Goal: Task Accomplishment & Management: Use online tool/utility

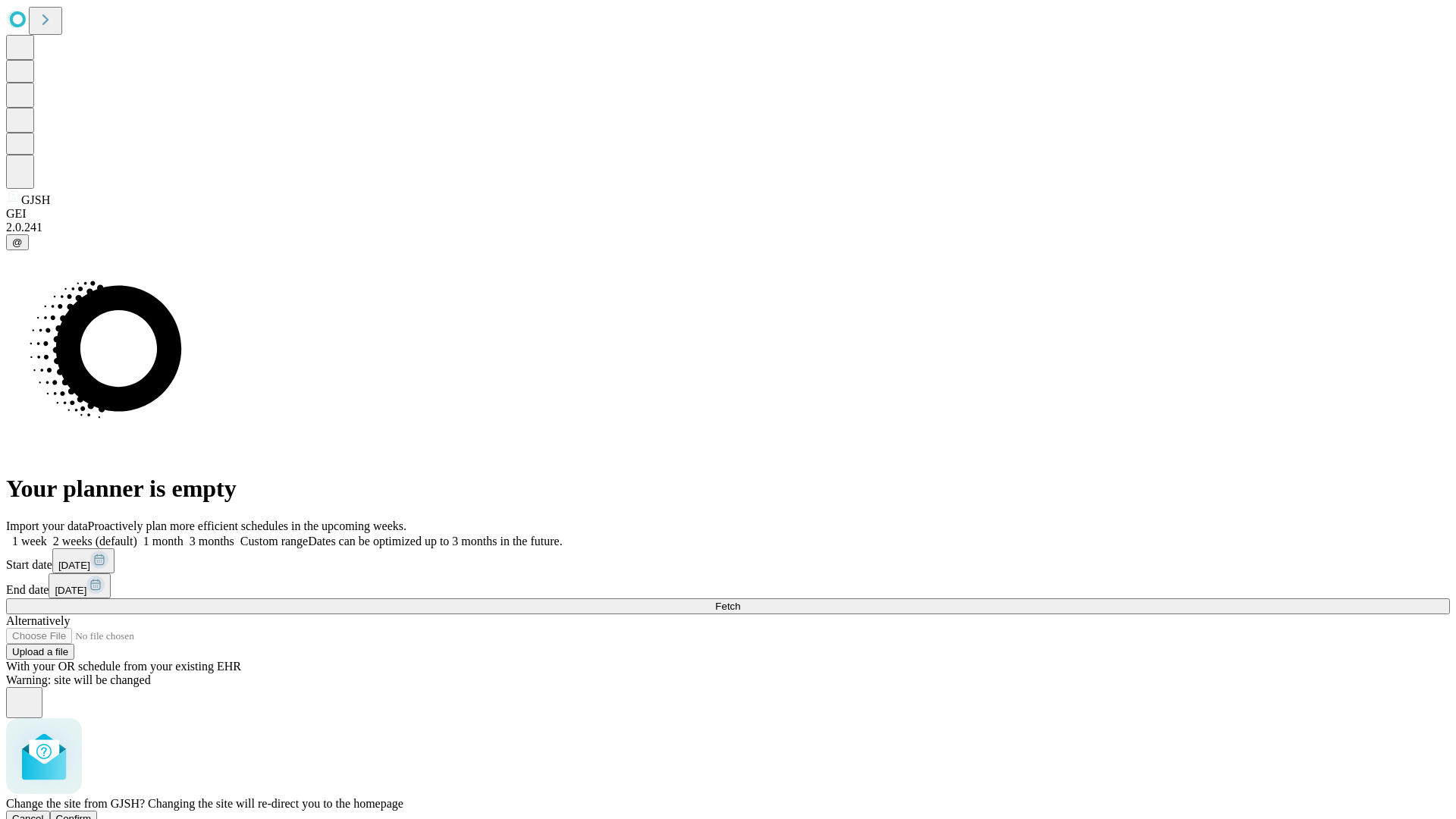
click at [92, 813] on span "Confirm" at bounding box center [74, 818] width 36 height 12
click at [138, 535] on label "2 weeks (default)" at bounding box center [92, 541] width 90 height 13
click at [740, 601] on span "Fetch" at bounding box center [727, 606] width 25 height 12
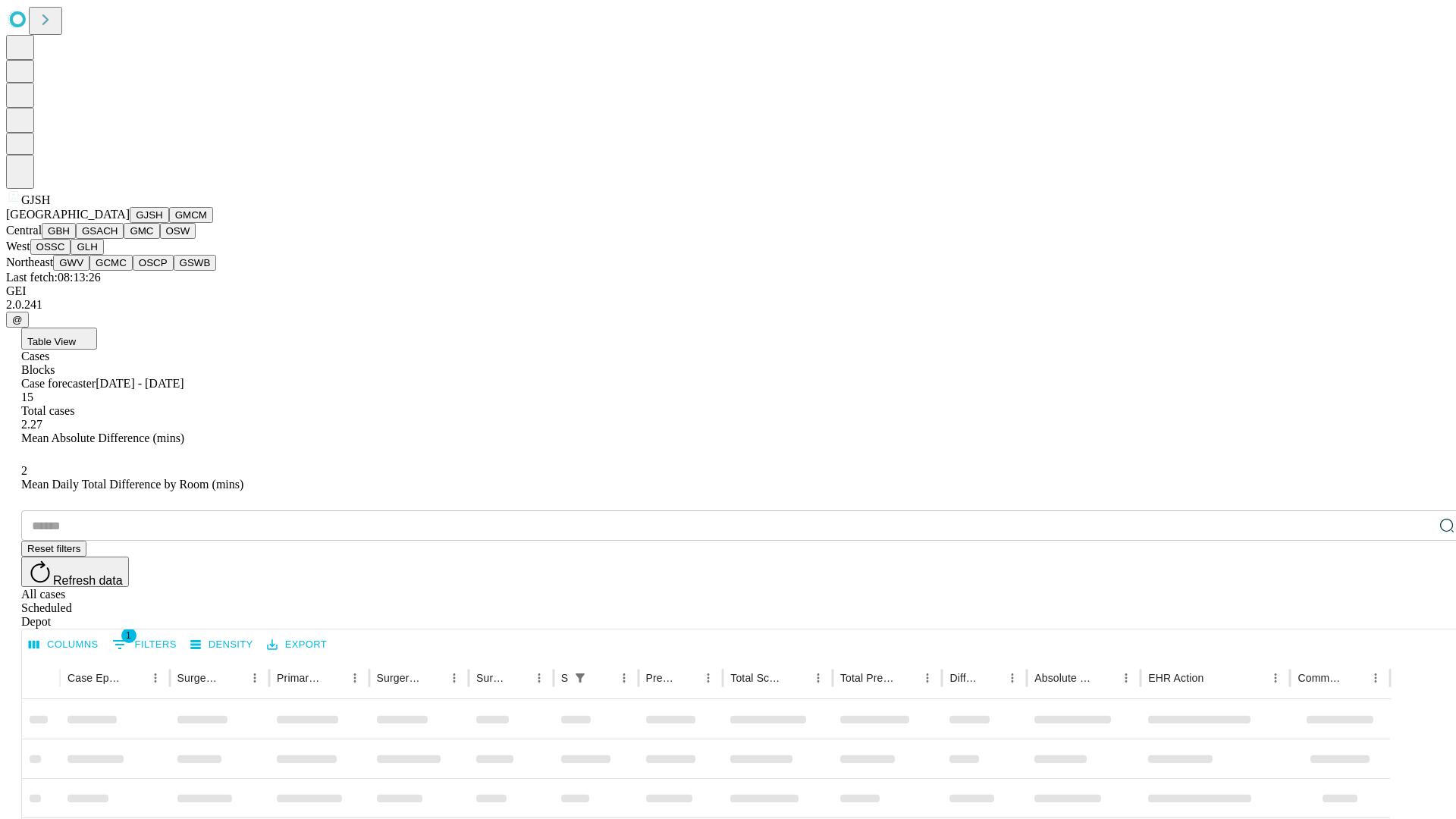
click at [169, 223] on button "GMCM" at bounding box center [191, 214] width 44 height 16
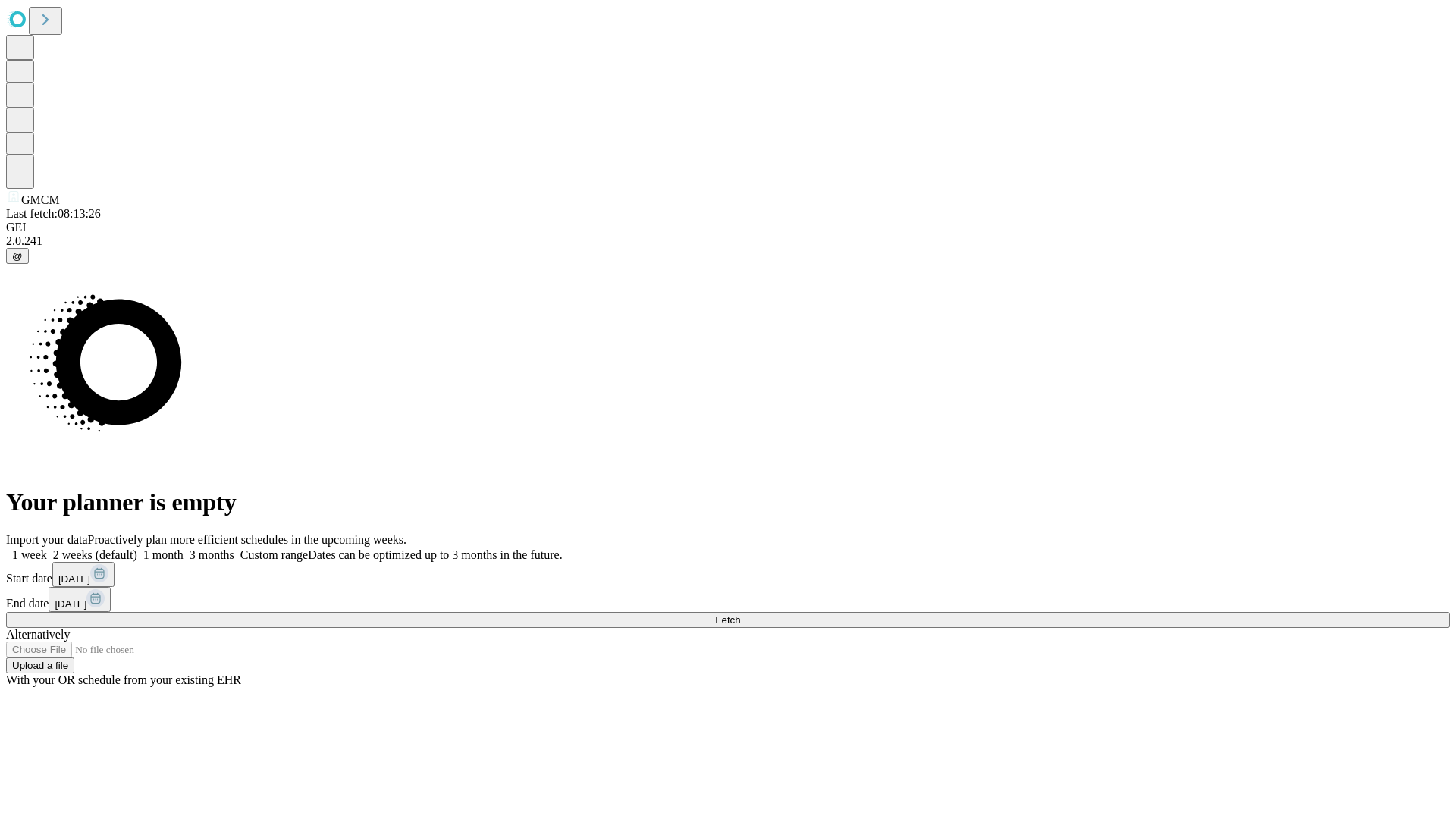
click at [138, 549] on label "2 weeks (default)" at bounding box center [92, 555] width 90 height 13
click at [740, 614] on span "Fetch" at bounding box center [727, 619] width 25 height 12
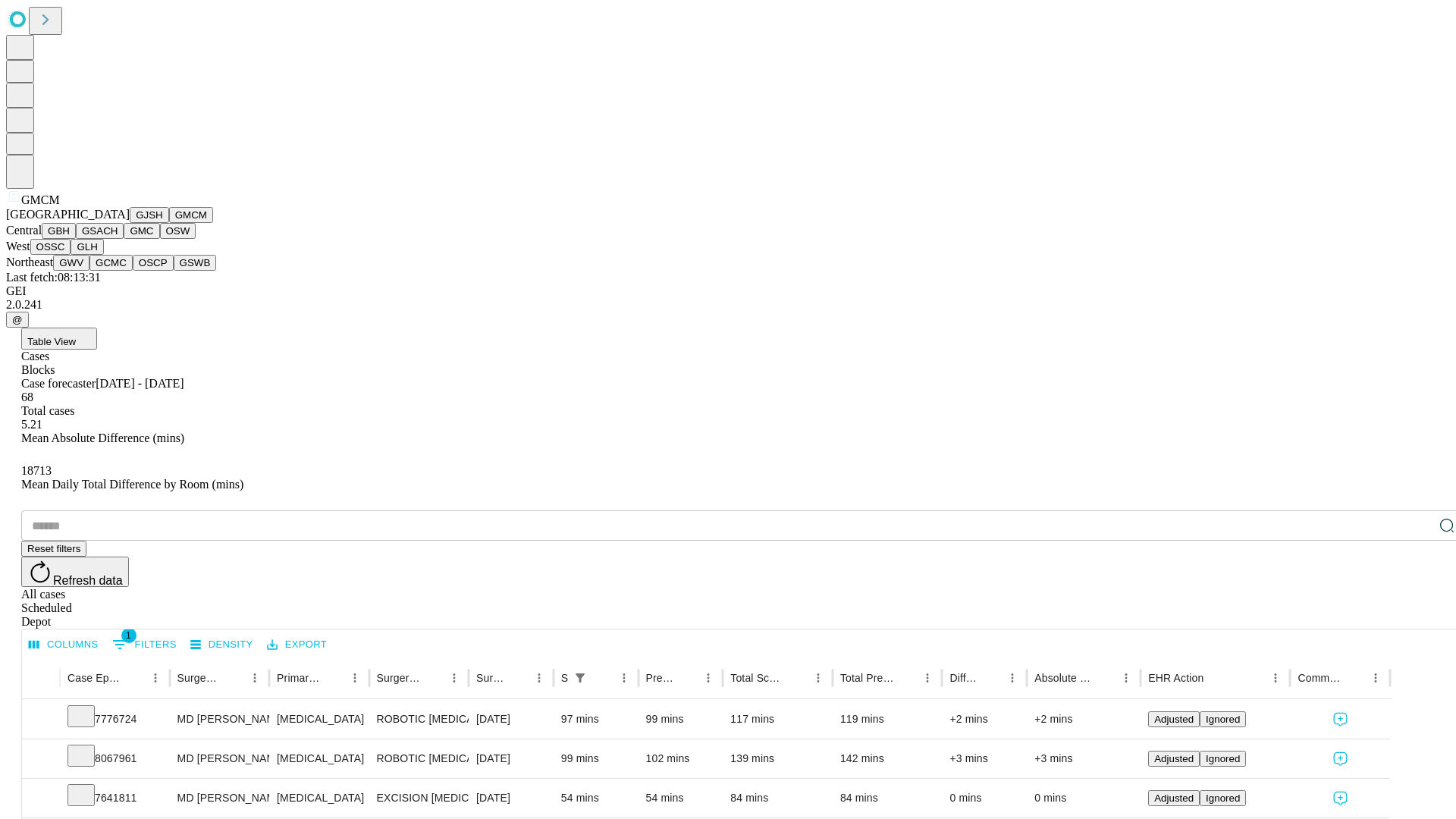
click at [76, 239] on button "GBH" at bounding box center [59, 231] width 34 height 16
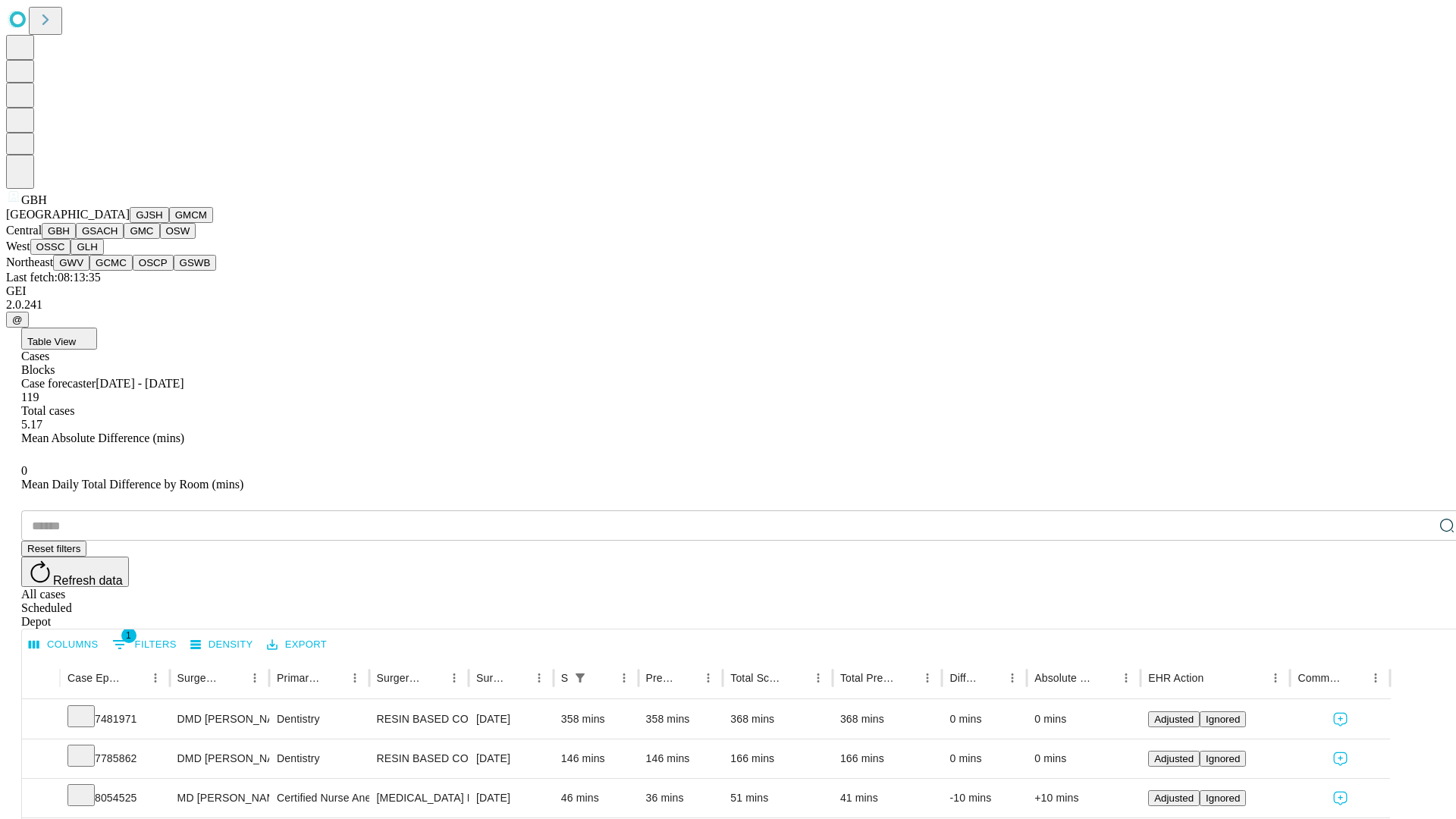
click at [117, 239] on button "GSACH" at bounding box center [99, 231] width 47 height 16
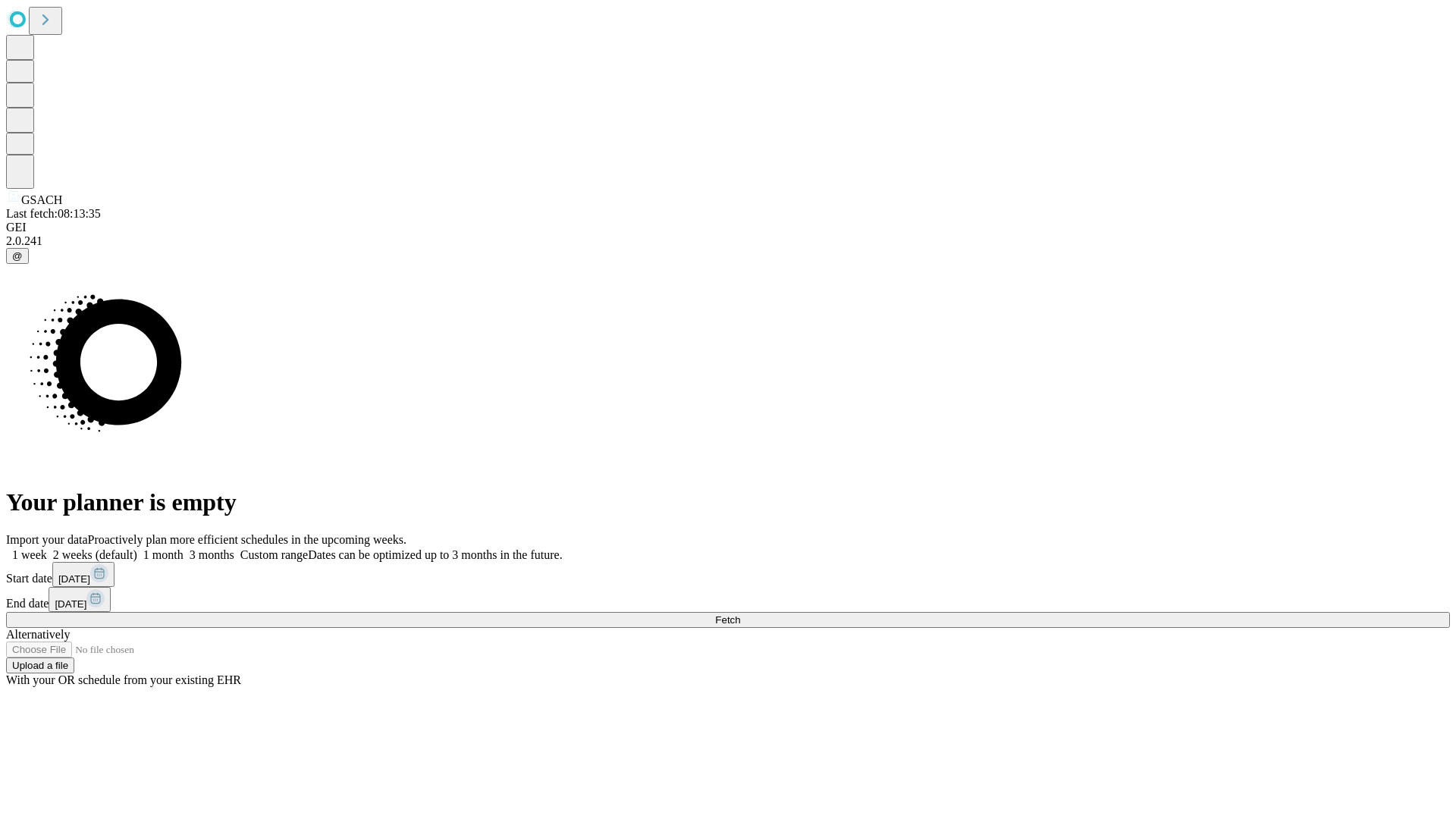
click at [138, 549] on label "2 weeks (default)" at bounding box center [92, 555] width 90 height 13
click at [740, 614] on span "Fetch" at bounding box center [727, 619] width 25 height 12
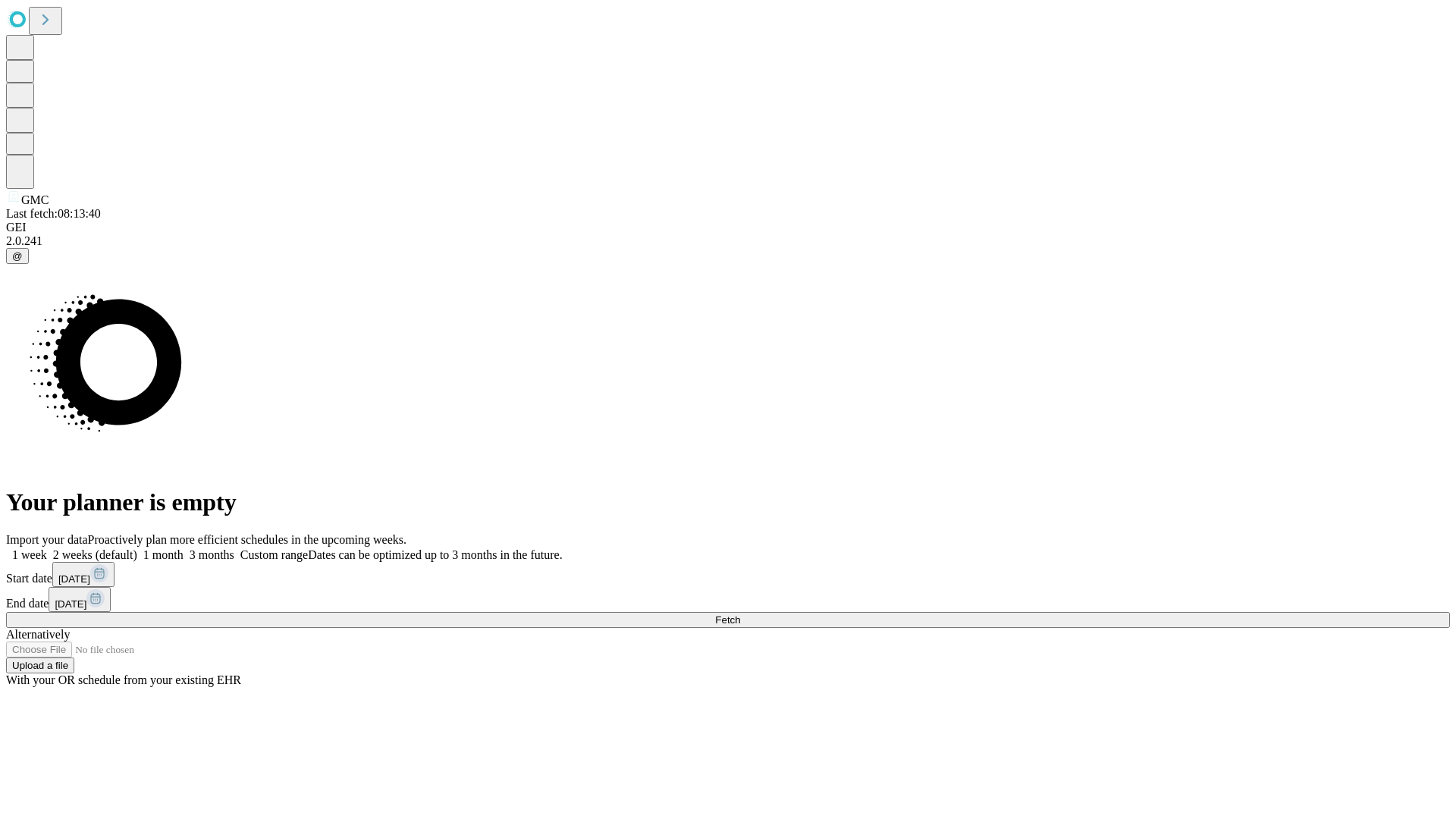
click at [138, 549] on label "2 weeks (default)" at bounding box center [92, 555] width 90 height 13
click at [740, 614] on span "Fetch" at bounding box center [727, 619] width 25 height 12
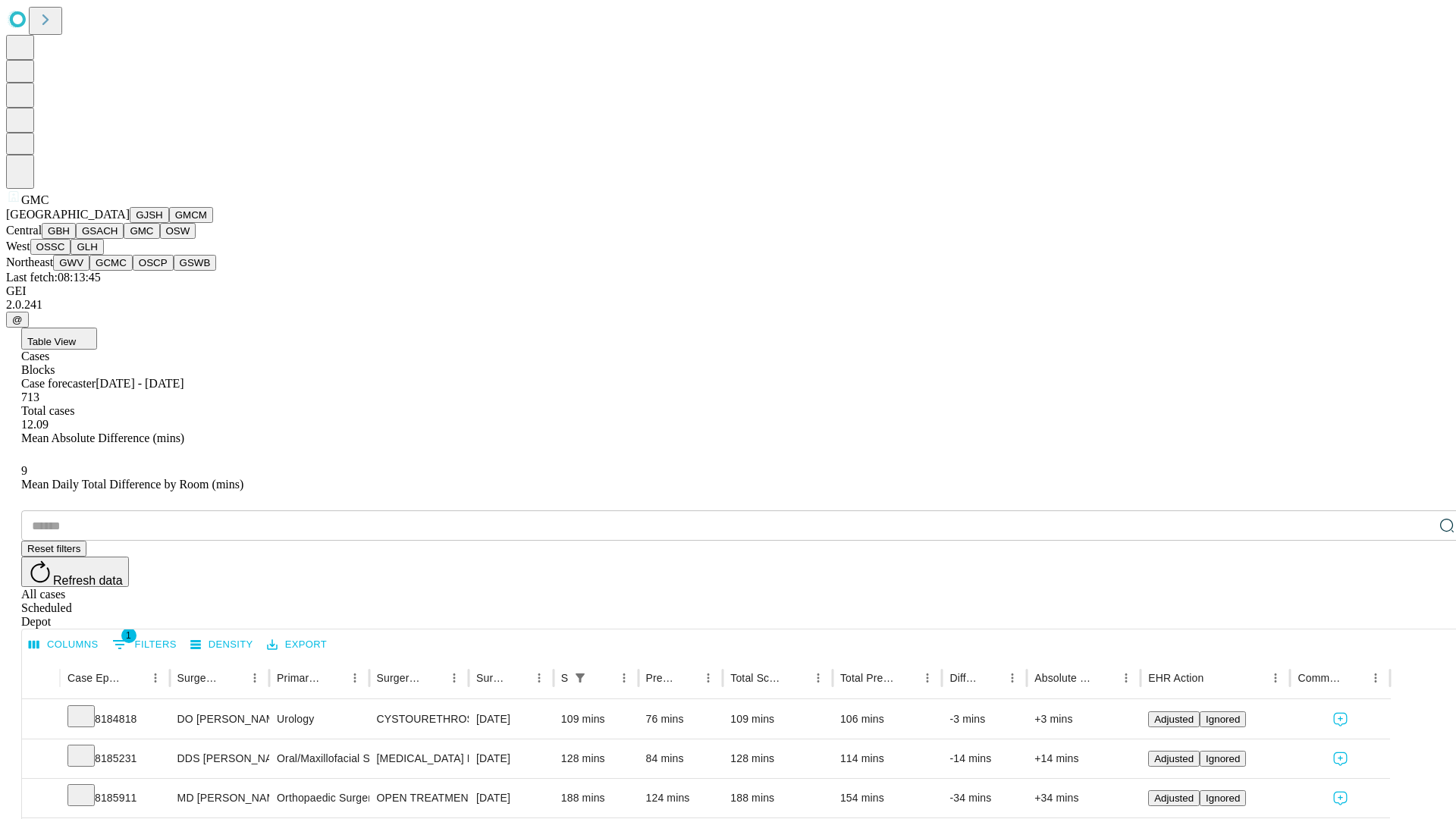
click at [160, 239] on button "OSW" at bounding box center [178, 231] width 37 height 16
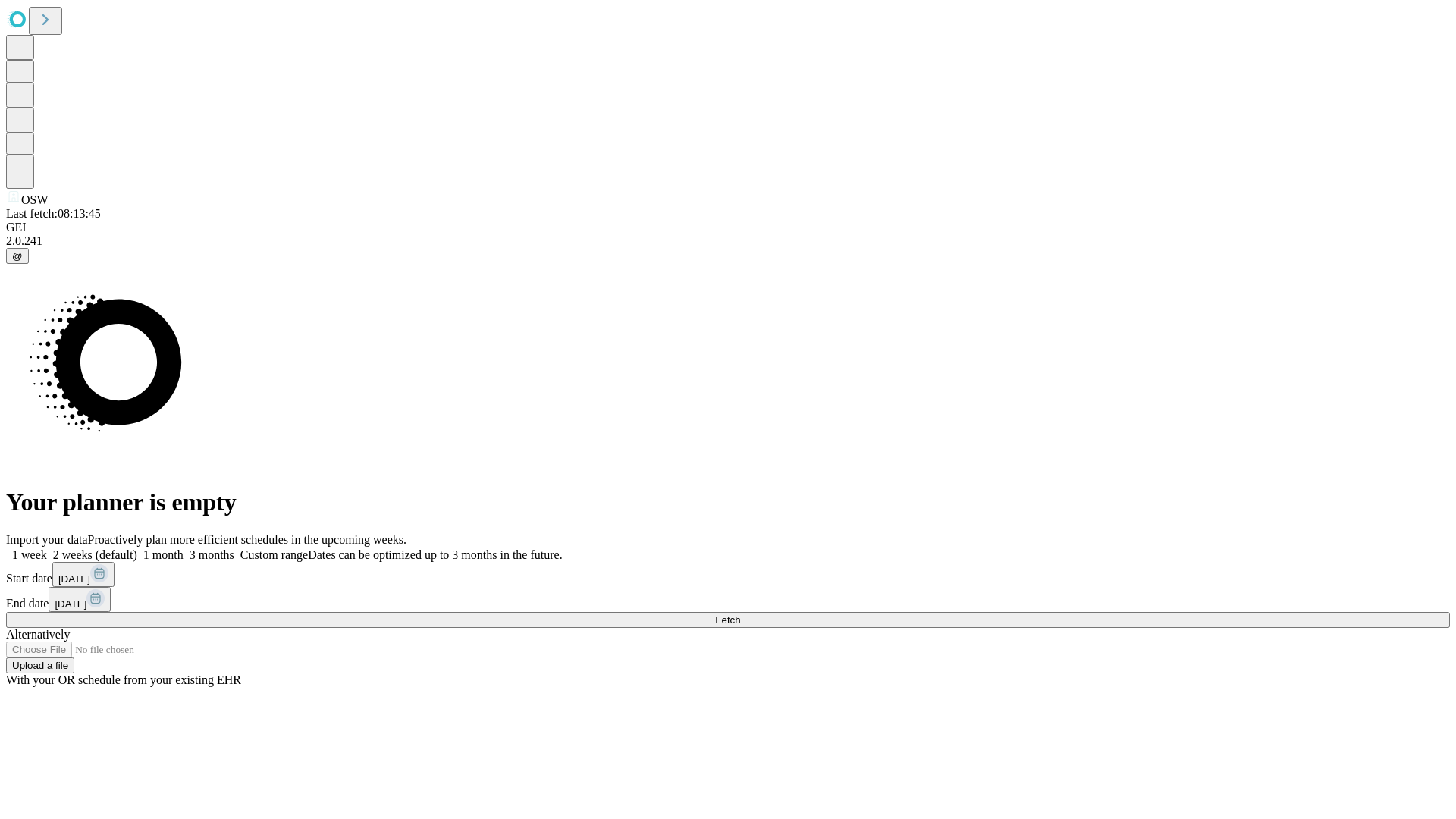
click at [138, 549] on label "2 weeks (default)" at bounding box center [92, 555] width 90 height 13
click at [740, 614] on span "Fetch" at bounding box center [727, 619] width 25 height 12
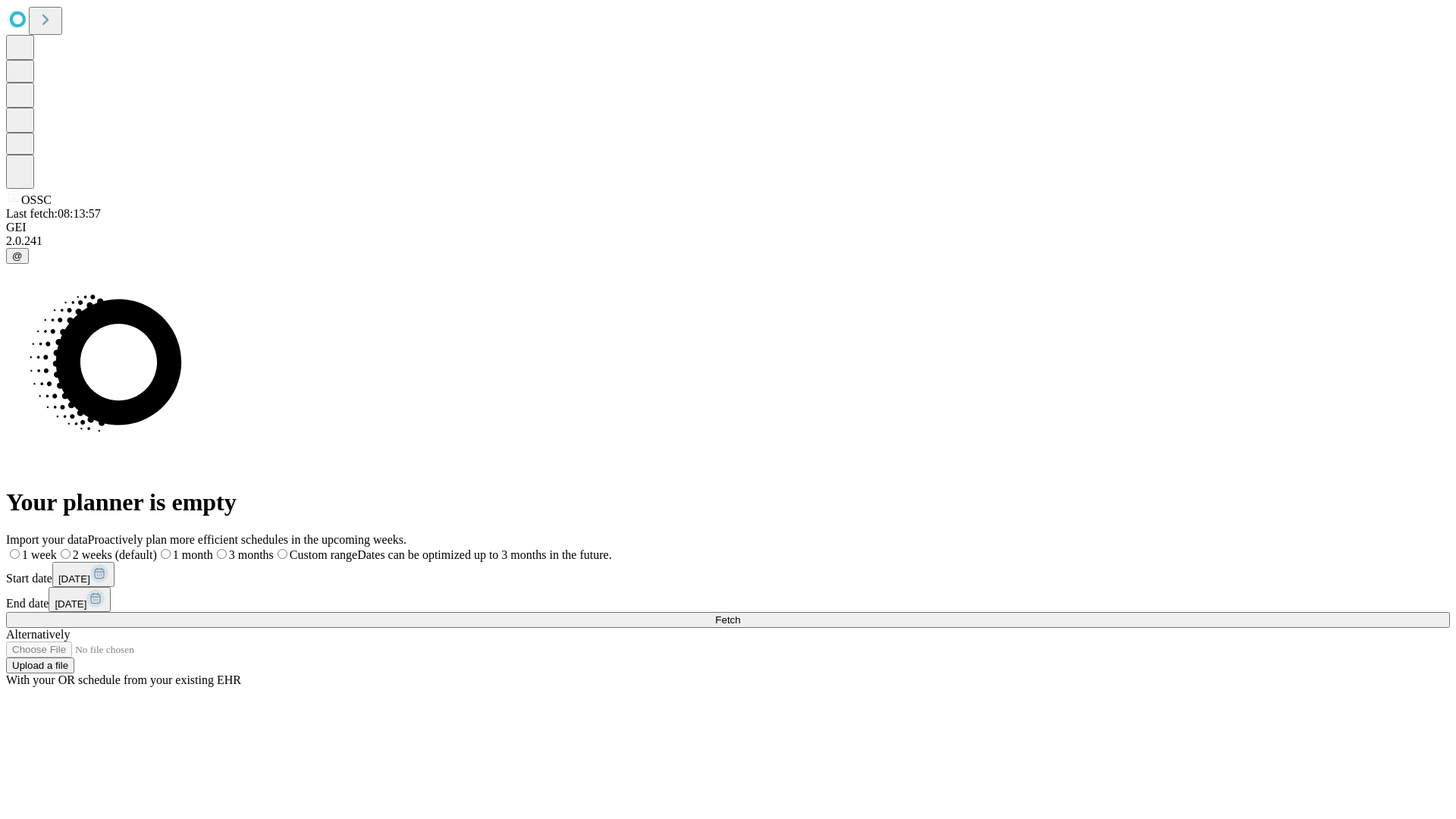
click at [740, 614] on span "Fetch" at bounding box center [727, 619] width 25 height 12
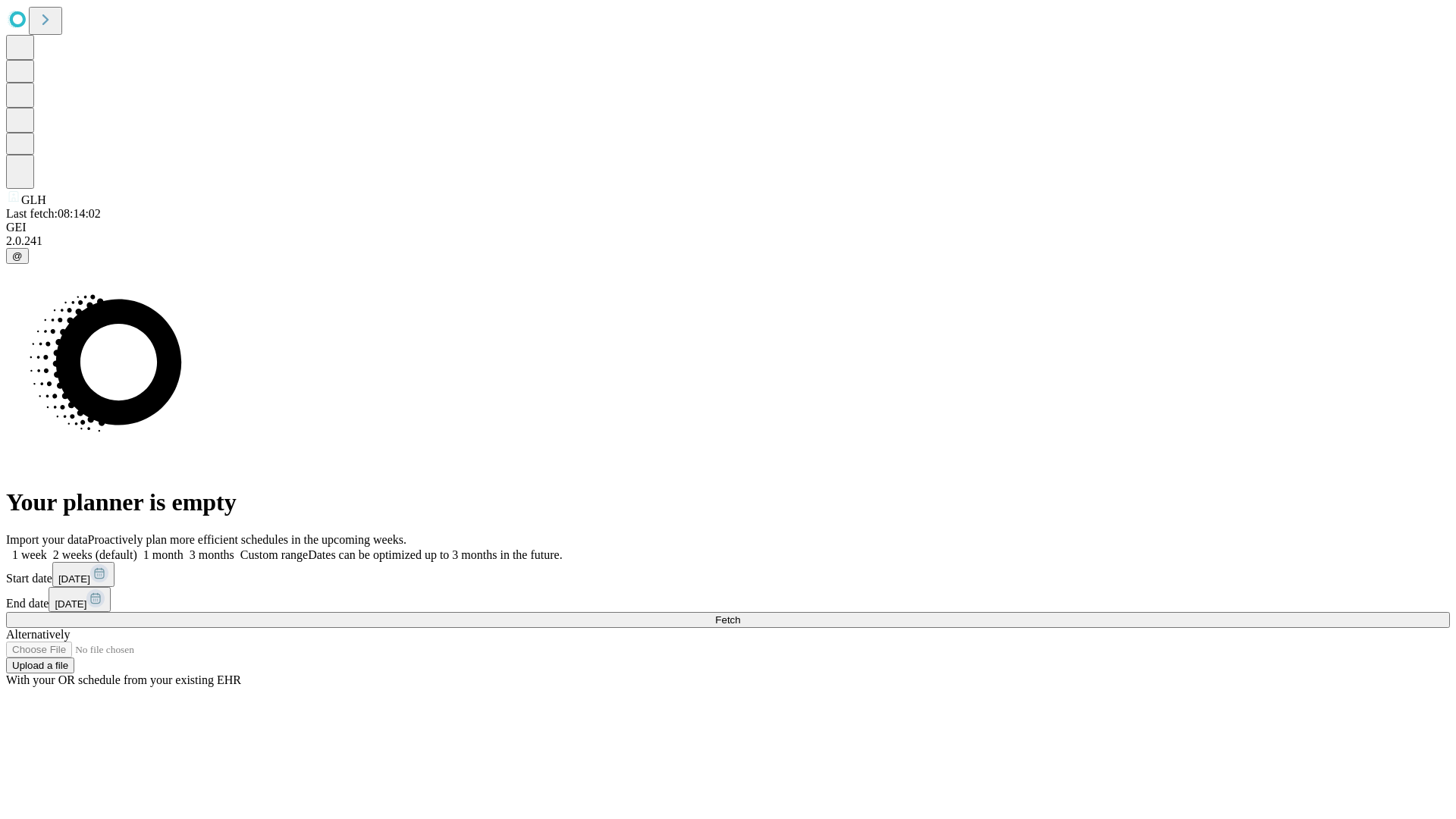
click at [138, 549] on label "2 weeks (default)" at bounding box center [92, 555] width 90 height 13
click at [740, 614] on span "Fetch" at bounding box center [727, 619] width 25 height 12
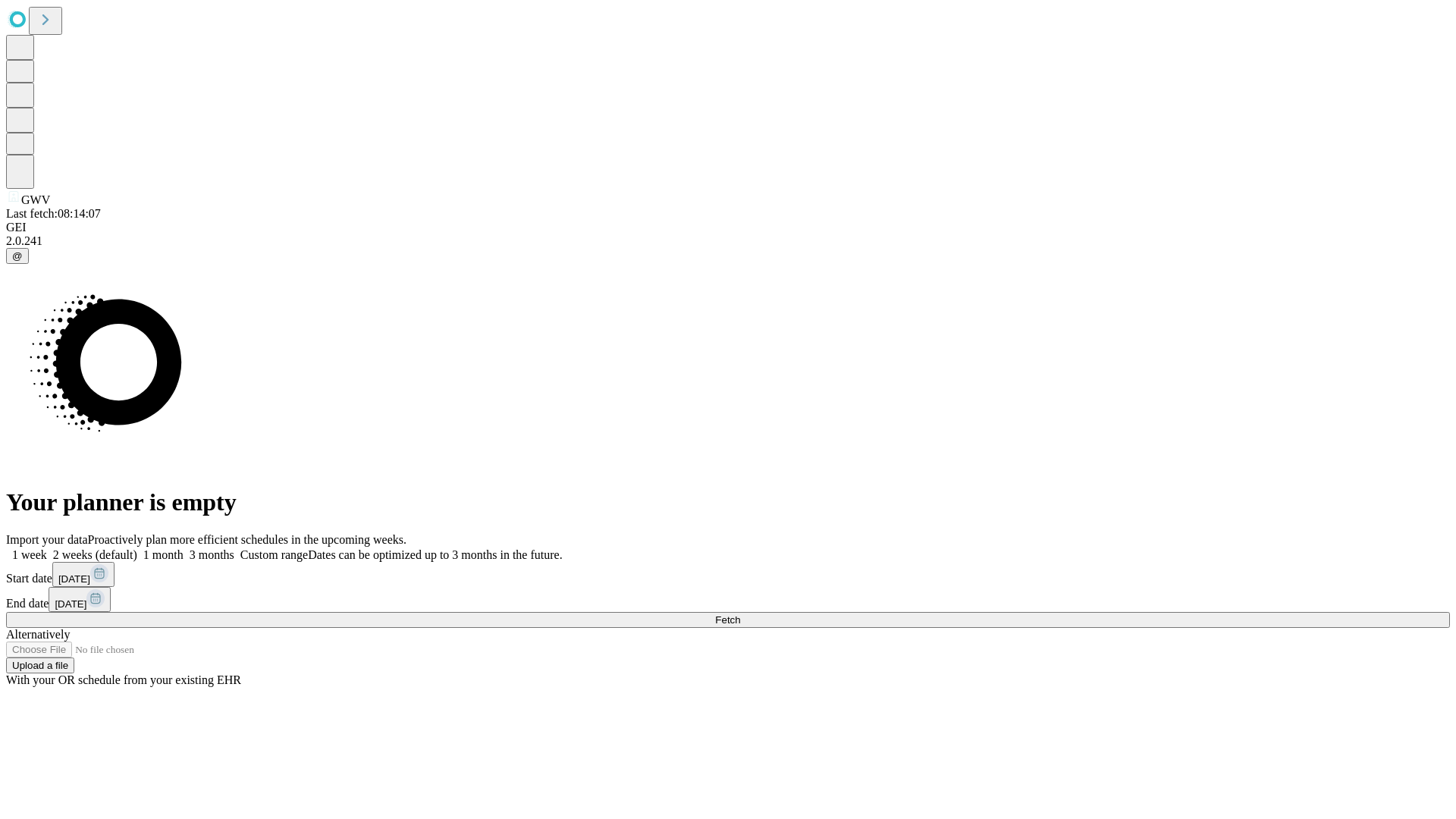
click at [138, 549] on label "2 weeks (default)" at bounding box center [92, 555] width 90 height 13
click at [740, 614] on span "Fetch" at bounding box center [727, 619] width 25 height 12
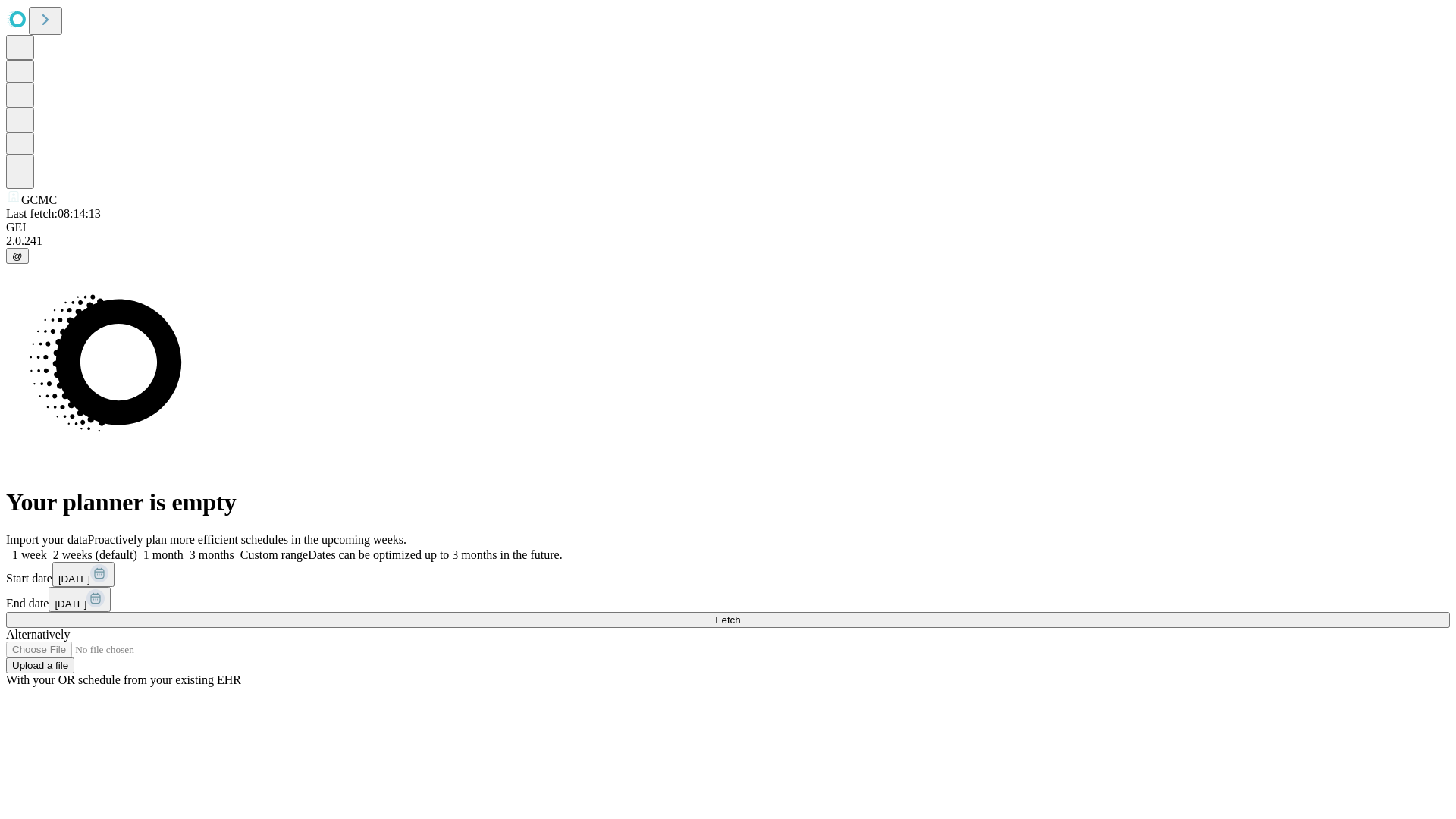
click at [138, 549] on label "2 weeks (default)" at bounding box center [92, 555] width 90 height 13
click at [740, 614] on span "Fetch" at bounding box center [727, 619] width 25 height 12
